Goal: Understand process/instructions: Learn how to perform a task or action

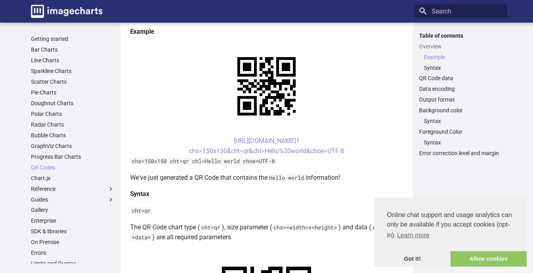
scroll to position [198, 0]
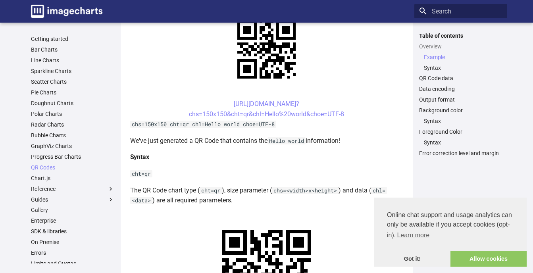
drag, startPoint x: 219, startPoint y: 102, endPoint x: 347, endPoint y: 118, distance: 129.1
click at [347, 118] on center "[URL][DOMAIN_NAME]? chs=150x150&cht=qr&chl=Hello%20world&choe=UTF-8" at bounding box center [266, 109] width 273 height 20
click at [221, 102] on link "[URL][DOMAIN_NAME]? chs=150x150&cht=qr&chl=Hello%20world&choe=UTF-8" at bounding box center [266, 109] width 155 height 18
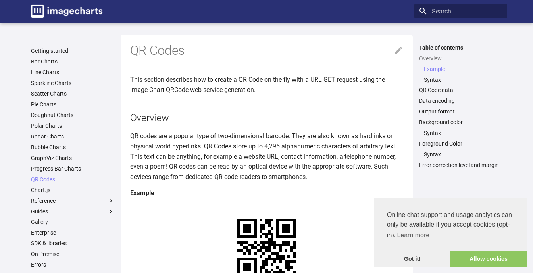
scroll to position [198, 0]
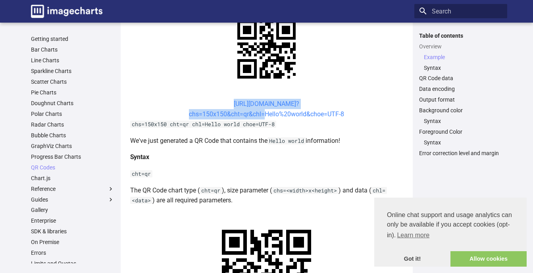
click at [262, 116] on center "[URL][DOMAIN_NAME]? chs=150x150&cht=qr&chl=Hello%20world&choe=UTF-8" at bounding box center [266, 109] width 273 height 20
